Goal: Task Accomplishment & Management: Use online tool/utility

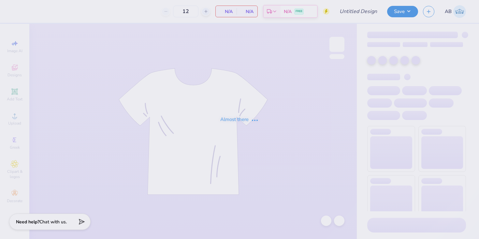
type input "SAE Cowboy Christmas"
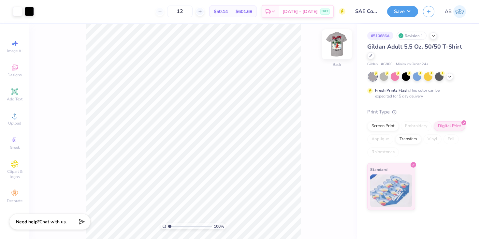
click at [334, 46] on img at bounding box center [337, 44] width 26 height 26
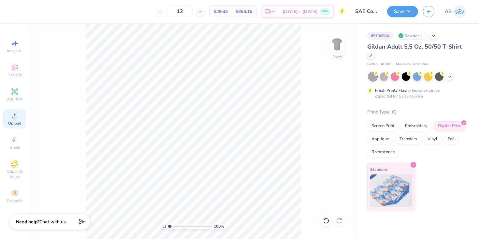
click at [18, 115] on icon at bounding box center [15, 116] width 8 height 8
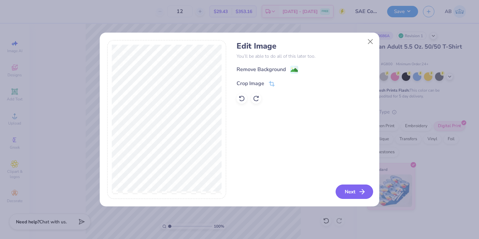
click at [356, 190] on button "Next" at bounding box center [354, 191] width 37 height 14
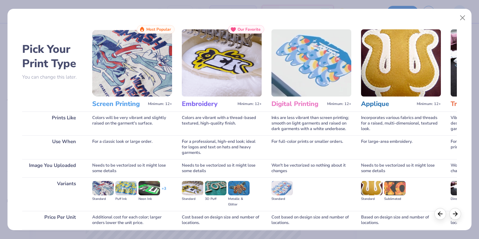
scroll to position [53, 0]
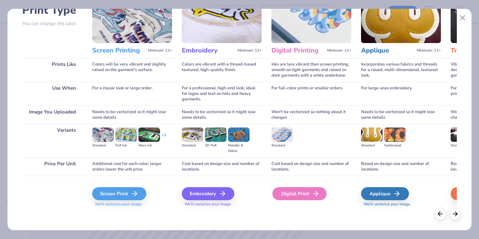
click at [309, 197] on div "Digital Print" at bounding box center [299, 193] width 54 height 13
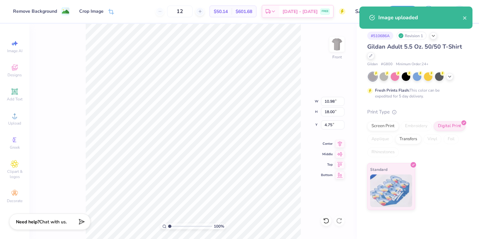
type input "3.00"
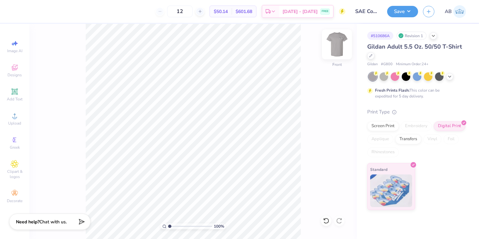
click at [338, 45] on img at bounding box center [337, 44] width 26 height 26
click at [368, 55] on div at bounding box center [370, 54] width 7 height 7
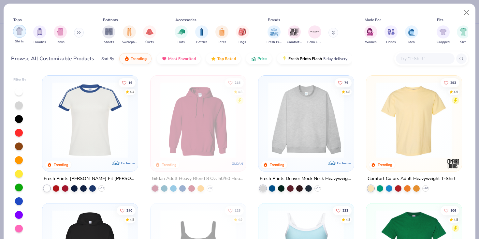
click at [19, 33] on img "filter for Shirts" at bounding box center [19, 30] width 7 height 7
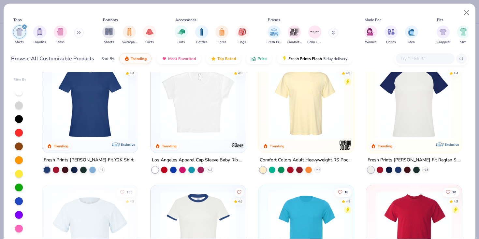
scroll to position [147, 0]
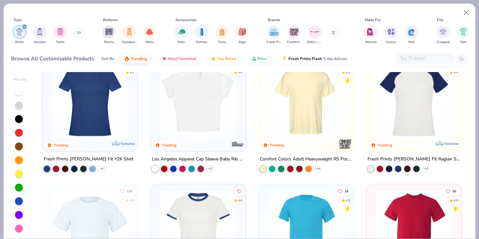
click at [265, 120] on img at bounding box center [223, 101] width 82 height 76
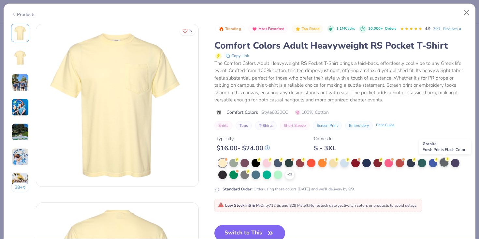
click at [444, 163] on div at bounding box center [444, 162] width 8 height 8
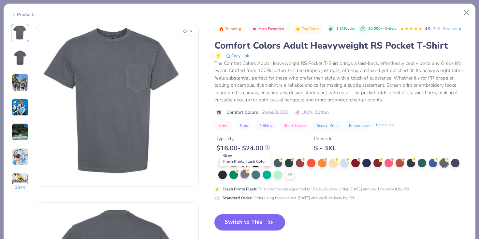
click at [243, 176] on div at bounding box center [244, 174] width 8 height 8
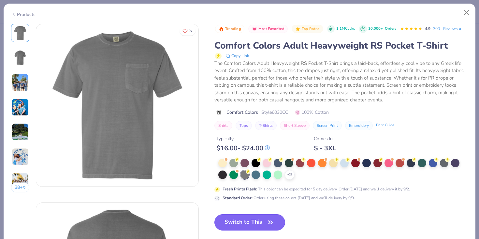
click at [249, 216] on button "Switch to This" at bounding box center [249, 222] width 71 height 16
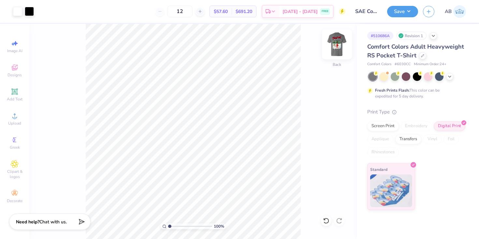
click at [338, 47] on img at bounding box center [337, 44] width 26 height 26
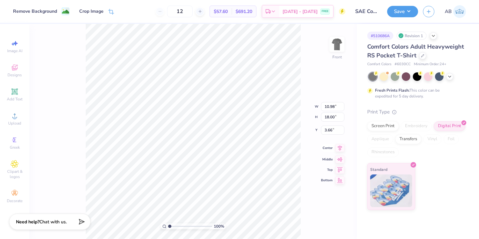
click at [341, 148] on icon at bounding box center [339, 148] width 9 height 8
